Goal: Task Accomplishment & Management: Use online tool/utility

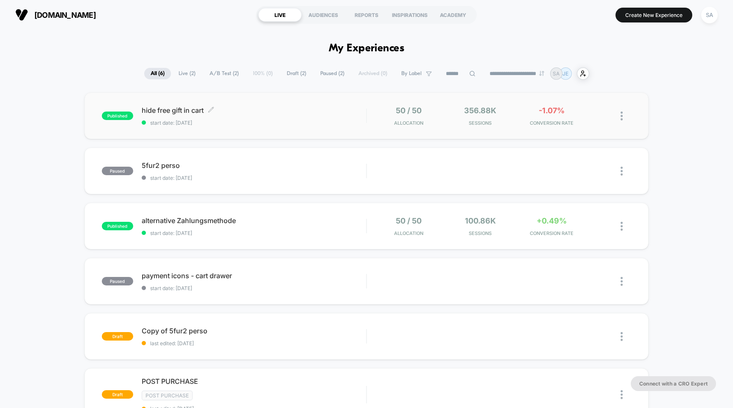
click at [167, 115] on div "hide free gift in cart Click to edit experience details Click to edit experienc…" at bounding box center [254, 116] width 225 height 20
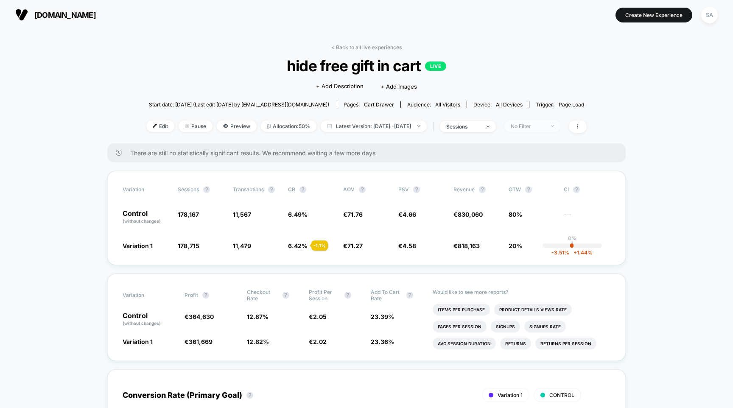
click at [544, 126] on div "No Filter" at bounding box center [528, 126] width 34 height 6
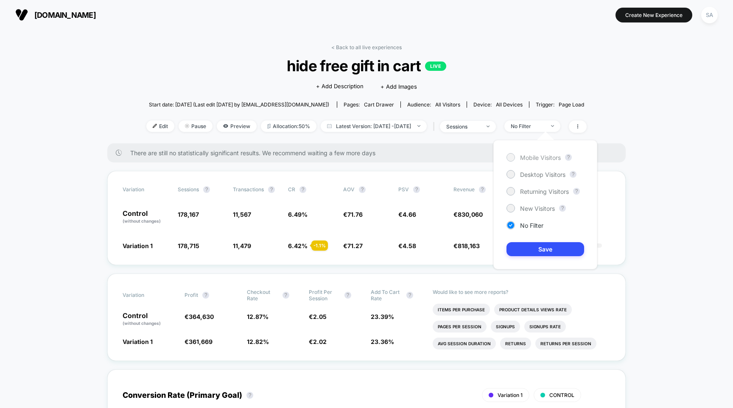
click at [540, 156] on span "Mobile Visitors" at bounding box center [540, 157] width 41 height 7
click at [537, 247] on button "Save" at bounding box center [546, 249] width 78 height 14
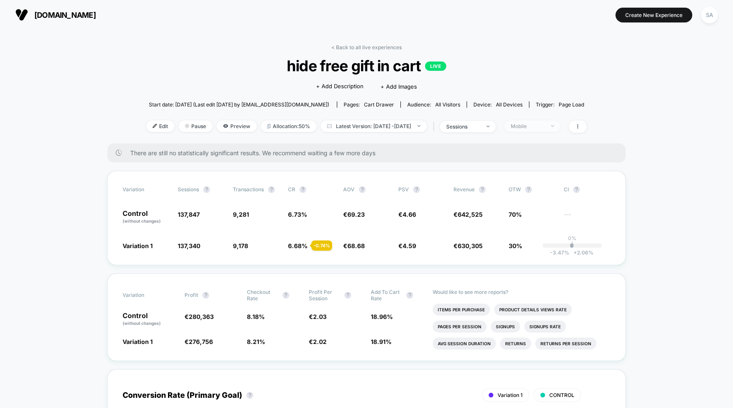
click at [531, 129] on span "Mobile" at bounding box center [533, 126] width 56 height 11
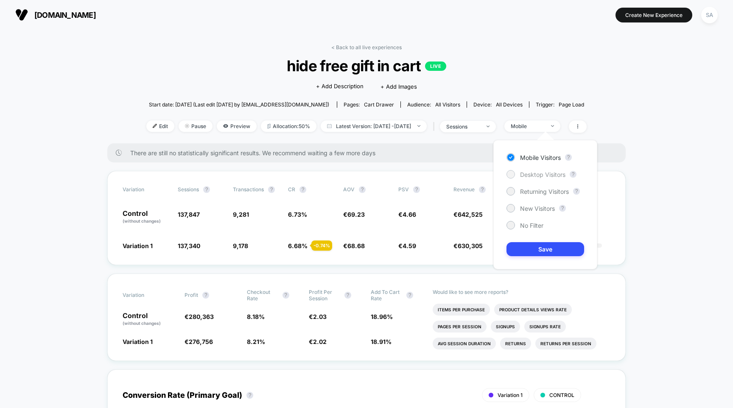
click at [537, 173] on span "Desktop Visitors" at bounding box center [542, 174] width 45 height 7
click at [547, 253] on button "Save" at bounding box center [546, 249] width 78 height 14
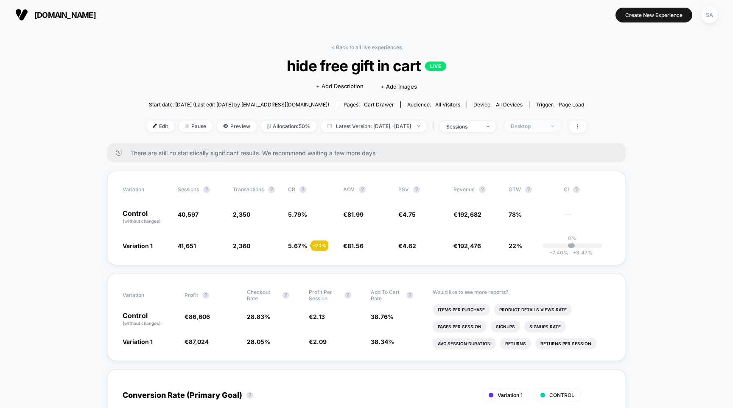
click at [539, 123] on div "Desktop" at bounding box center [528, 126] width 34 height 6
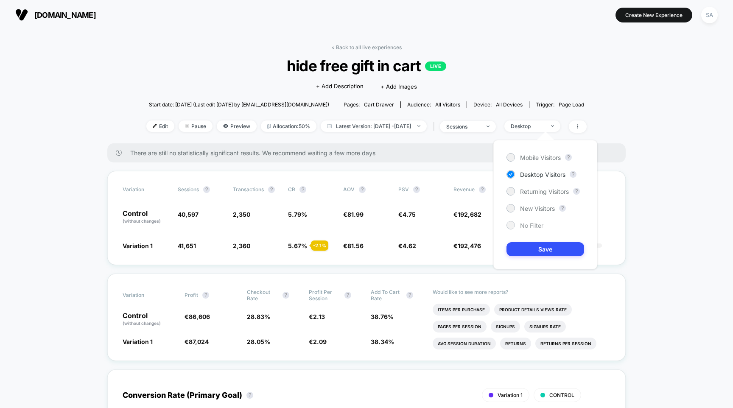
click at [534, 227] on span "No Filter" at bounding box center [531, 225] width 23 height 7
click at [534, 253] on button "Save" at bounding box center [546, 249] width 78 height 14
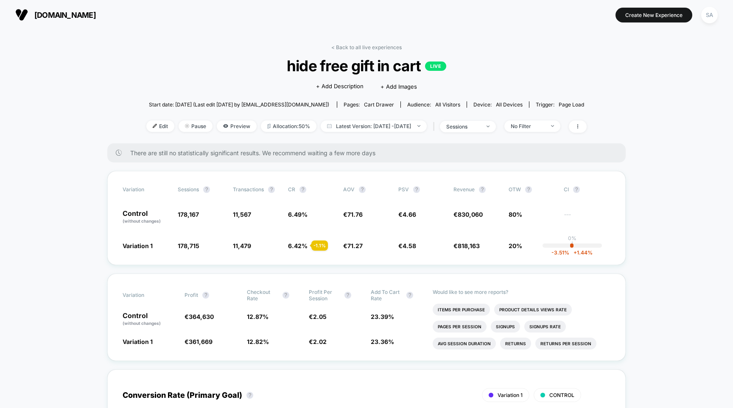
click at [52, 11] on span "[DOMAIN_NAME]" at bounding box center [65, 15] width 62 height 9
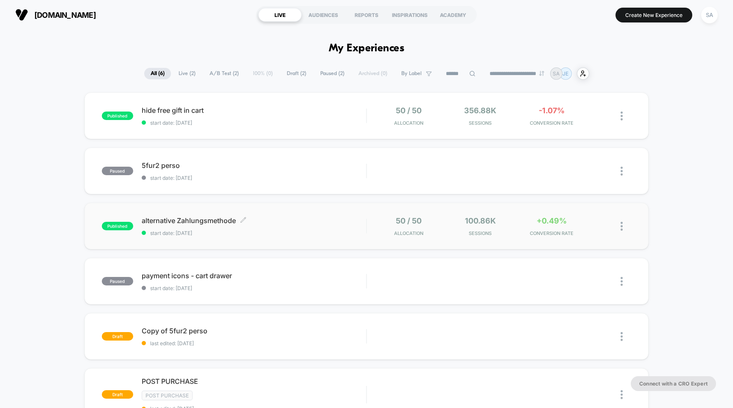
click at [183, 221] on span "alternative Zahlungsmethode Click to edit experience details" at bounding box center [254, 220] width 225 height 8
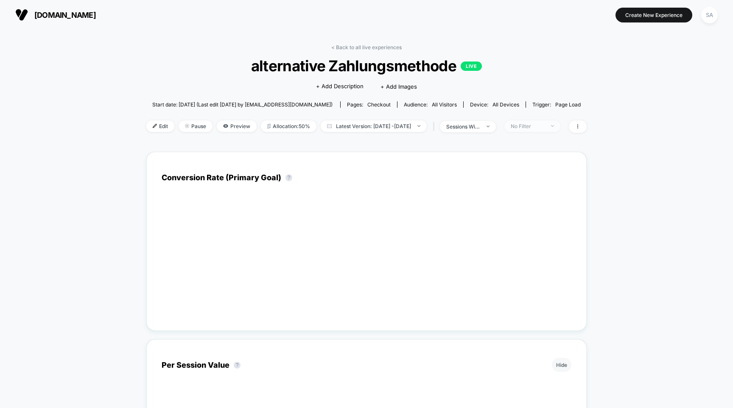
click at [538, 128] on div "No Filter" at bounding box center [528, 126] width 34 height 6
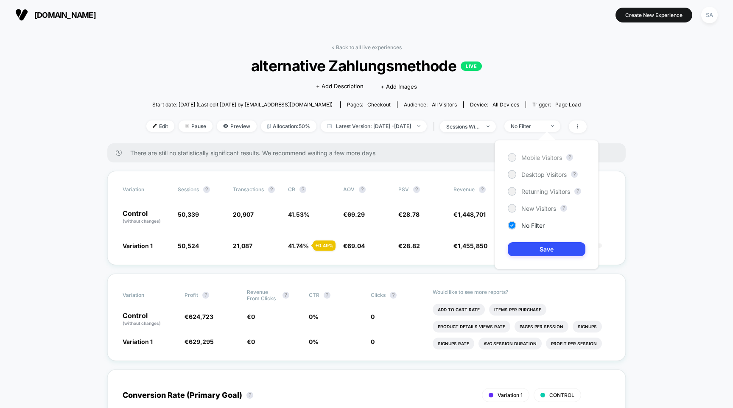
click at [540, 157] on span "Mobile Visitors" at bounding box center [542, 157] width 41 height 7
click at [537, 261] on div "Mobile Visitors ? Desktop Visitors ? Returning Visitors ? New Visitors ? No Fil…" at bounding box center [547, 204] width 104 height 129
click at [546, 250] on button "Save" at bounding box center [547, 249] width 78 height 14
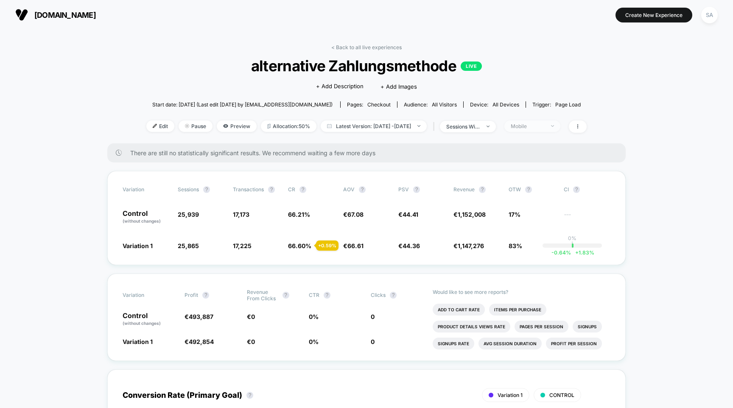
click at [545, 126] on div "Mobile" at bounding box center [528, 126] width 34 height 6
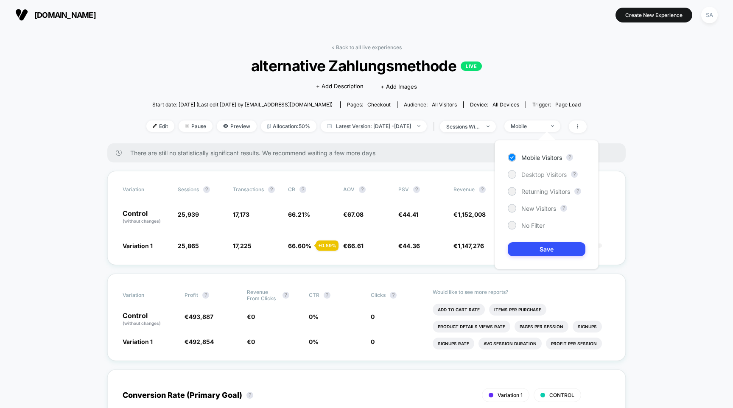
click at [536, 173] on span "Desktop Visitors" at bounding box center [544, 174] width 45 height 7
click at [559, 250] on button "Save" at bounding box center [547, 249] width 78 height 14
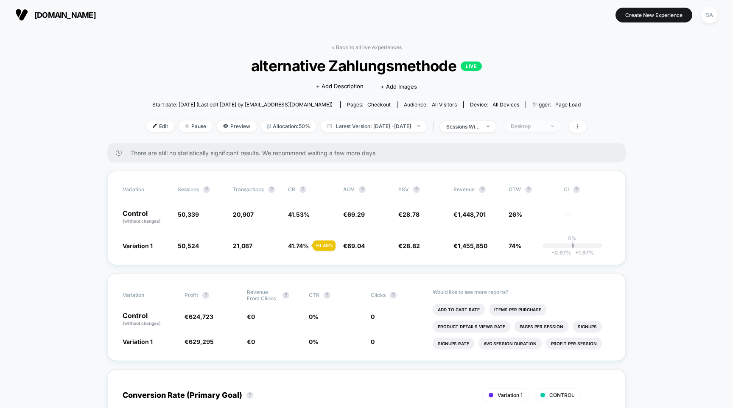
click at [556, 129] on span "Desktop" at bounding box center [533, 126] width 56 height 11
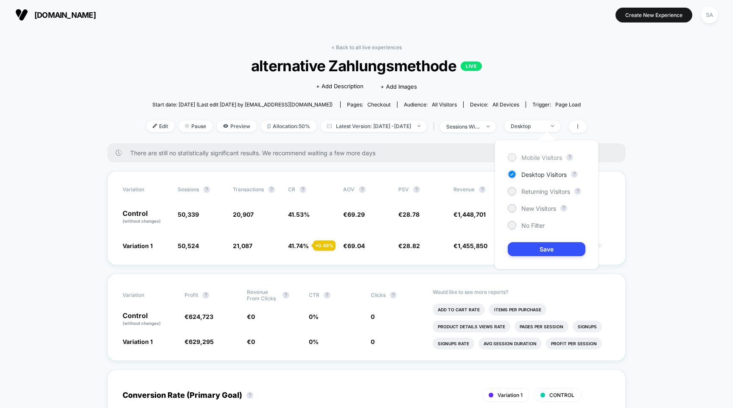
click at [545, 157] on span "Mobile Visitors" at bounding box center [542, 157] width 41 height 7
click at [549, 254] on button "Save" at bounding box center [547, 249] width 78 height 14
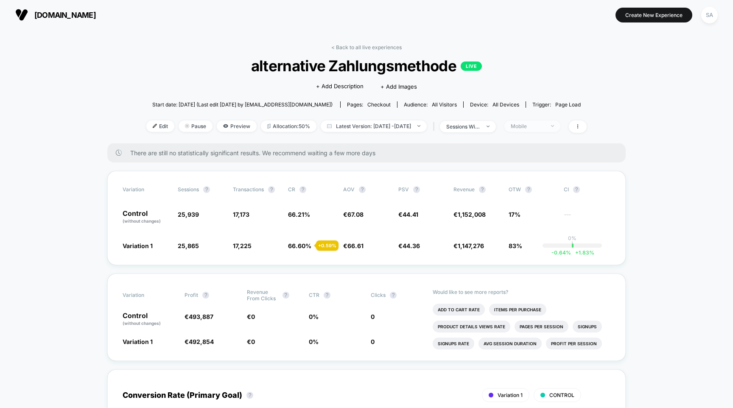
click at [545, 124] on div "Mobile" at bounding box center [528, 126] width 34 height 6
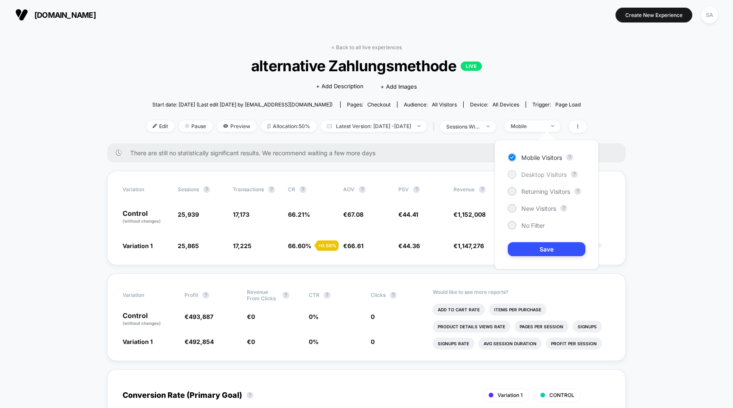
click at [537, 173] on span "Desktop Visitors" at bounding box center [544, 174] width 45 height 7
click at [542, 250] on button "Save" at bounding box center [547, 249] width 78 height 14
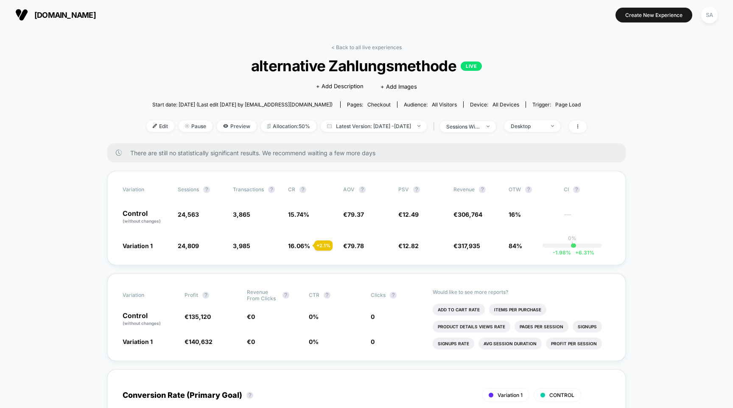
click at [541, 132] on div "Edit Pause Preview Allocation: 50% Latest Version: [DATE] - [DATE] | sessions w…" at bounding box center [366, 127] width 441 height 12
click at [545, 127] on div "Desktop" at bounding box center [528, 126] width 34 height 6
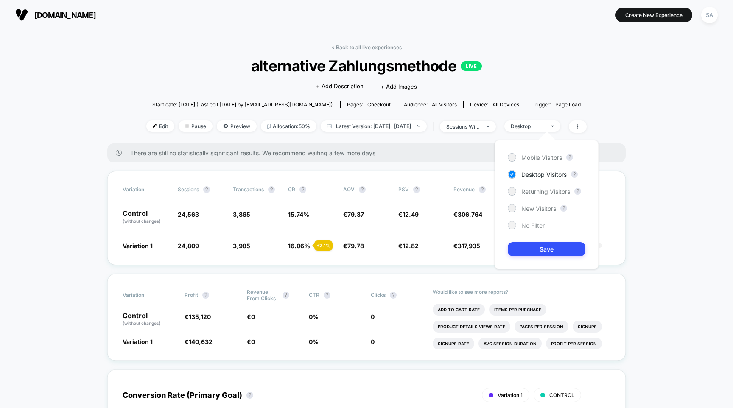
click at [539, 225] on span "No Filter" at bounding box center [533, 225] width 23 height 7
click at [539, 253] on button "Save" at bounding box center [547, 249] width 78 height 14
